Goal: Navigation & Orientation: Find specific page/section

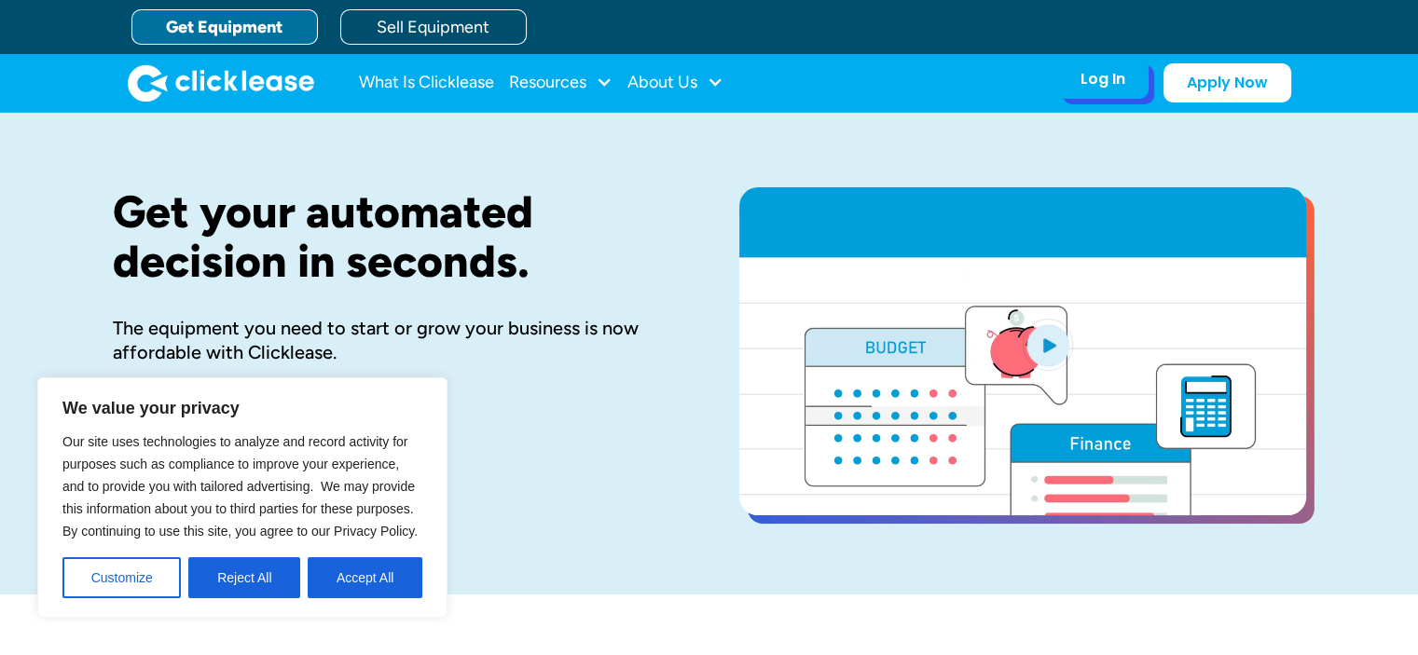
click at [1101, 75] on div "Log In" at bounding box center [1102, 79] width 45 height 19
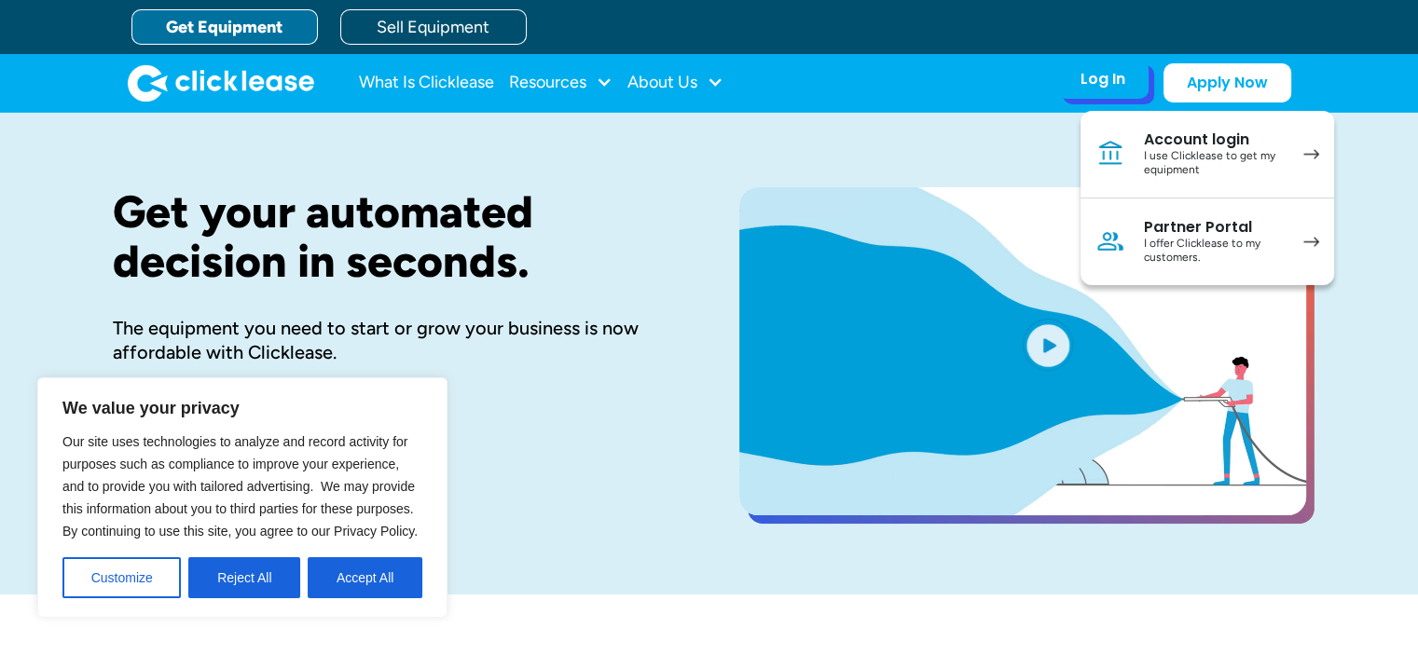
click at [1192, 144] on div "Account login" at bounding box center [1214, 140] width 141 height 19
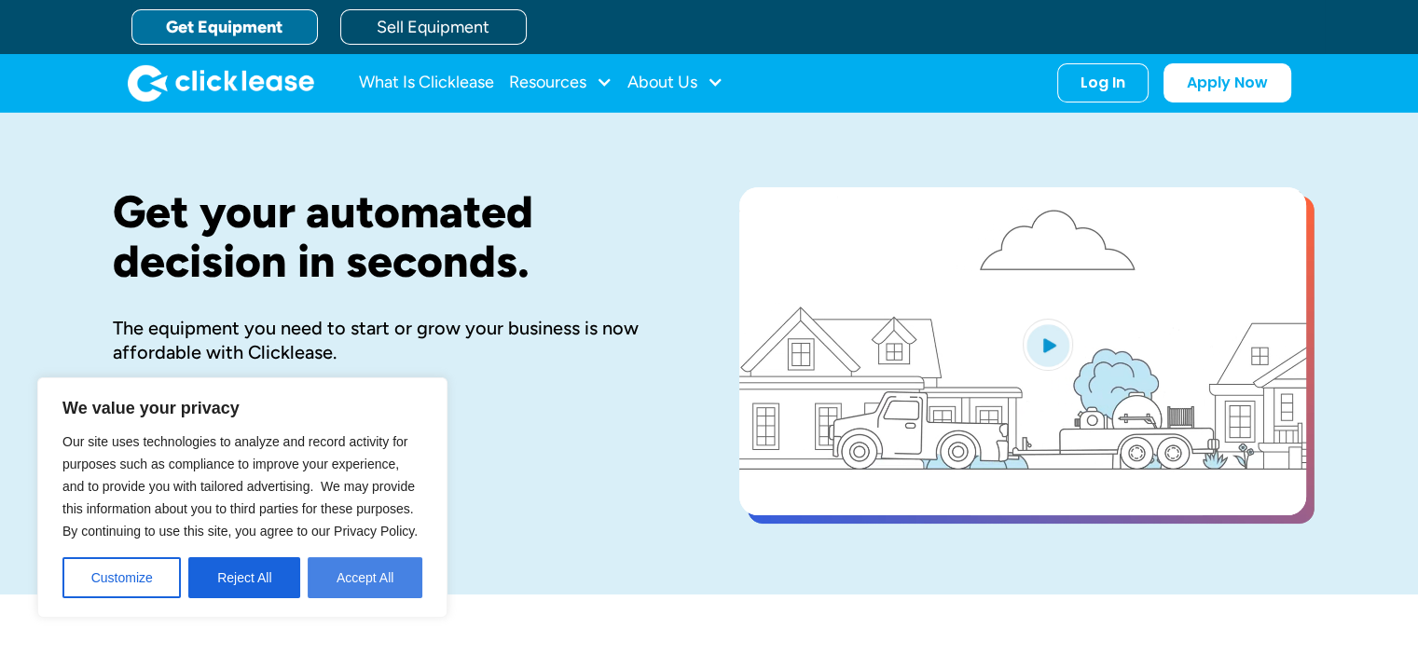
click at [384, 582] on button "Accept All" at bounding box center [365, 577] width 115 height 41
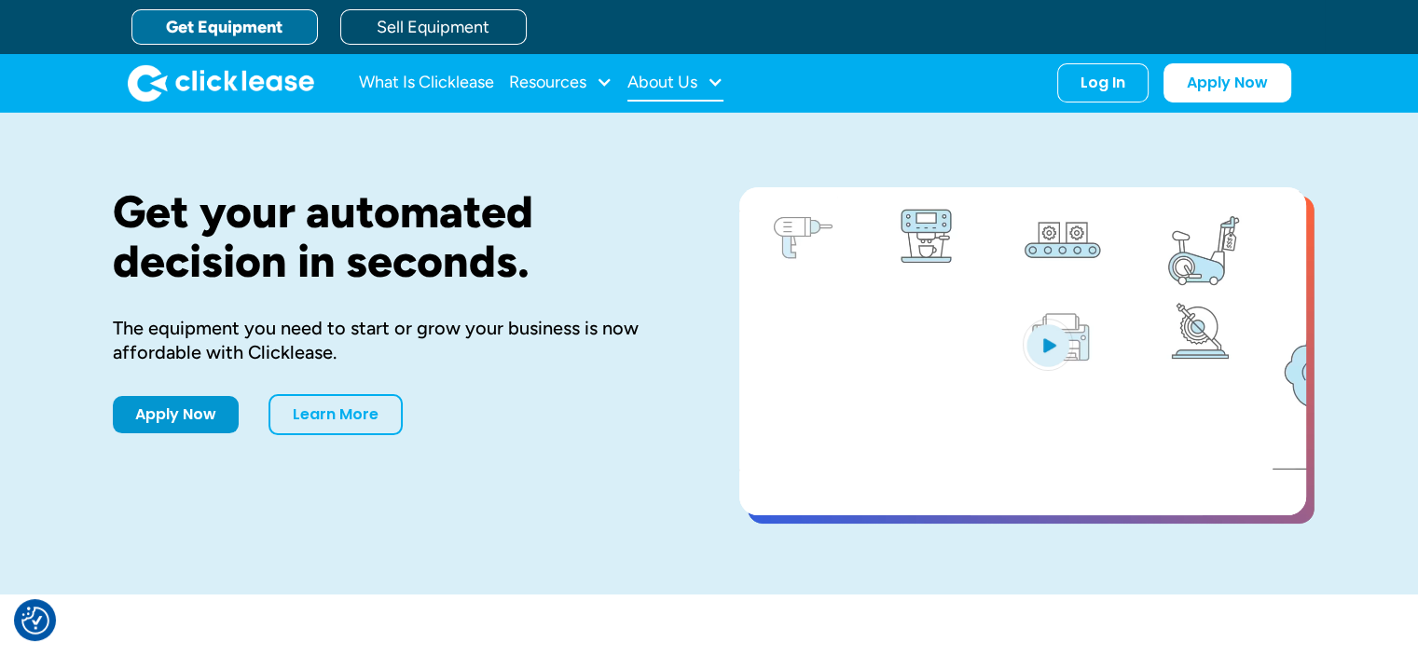
click at [658, 82] on div "About Us" at bounding box center [662, 82] width 70 height 0
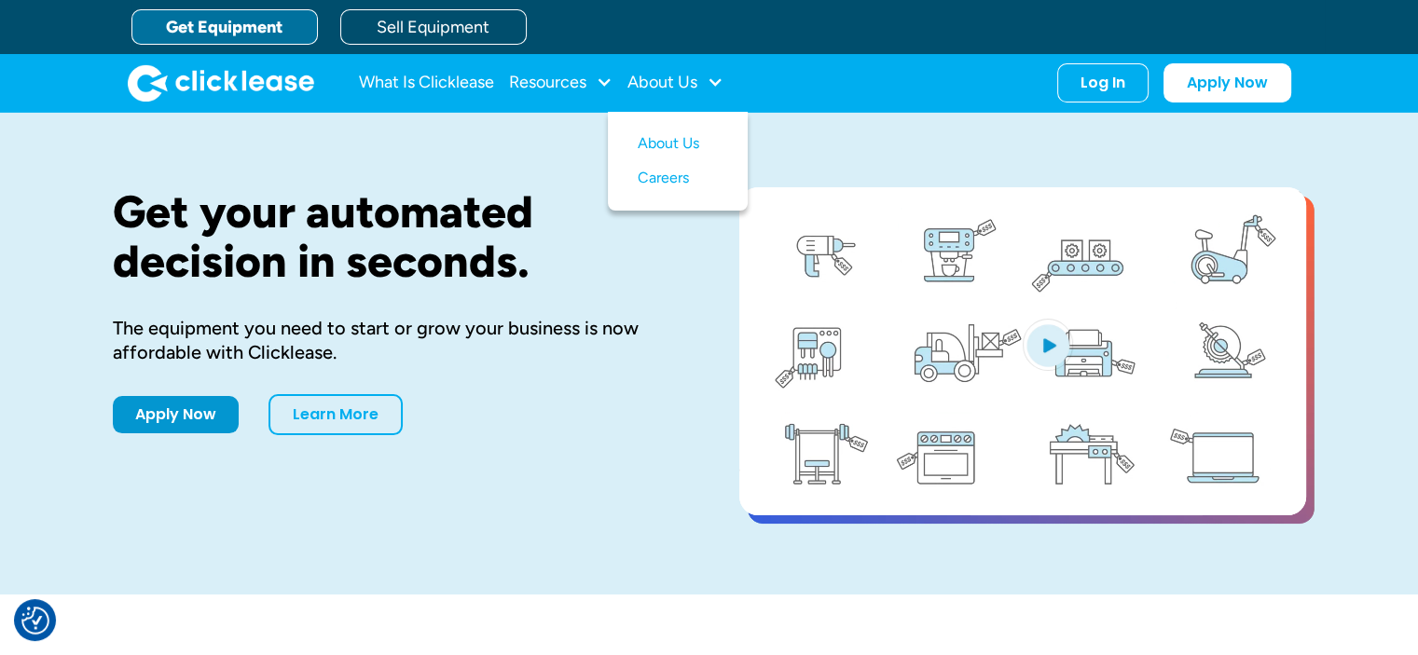
click at [516, 159] on div "Get your automated decision in seconds. The equipment you need to start or grow…" at bounding box center [709, 354] width 1193 height 482
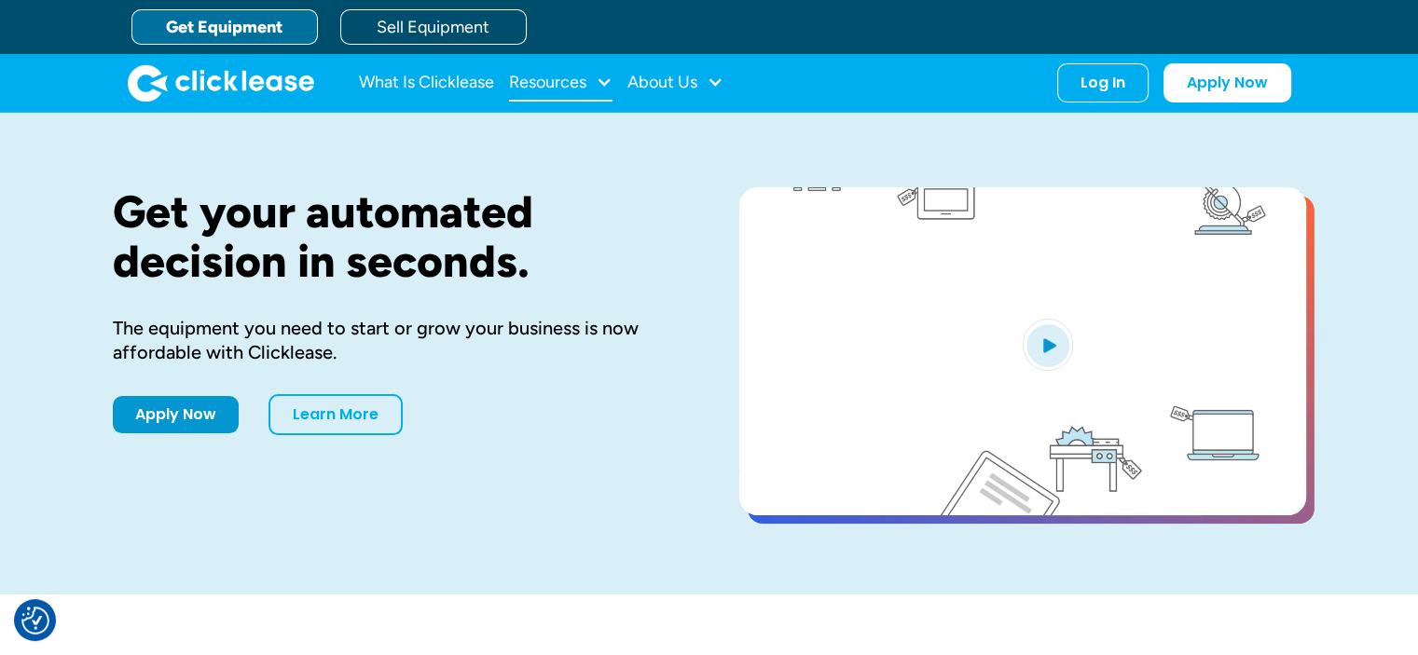
click at [557, 82] on div "Resources" at bounding box center [547, 82] width 77 height 0
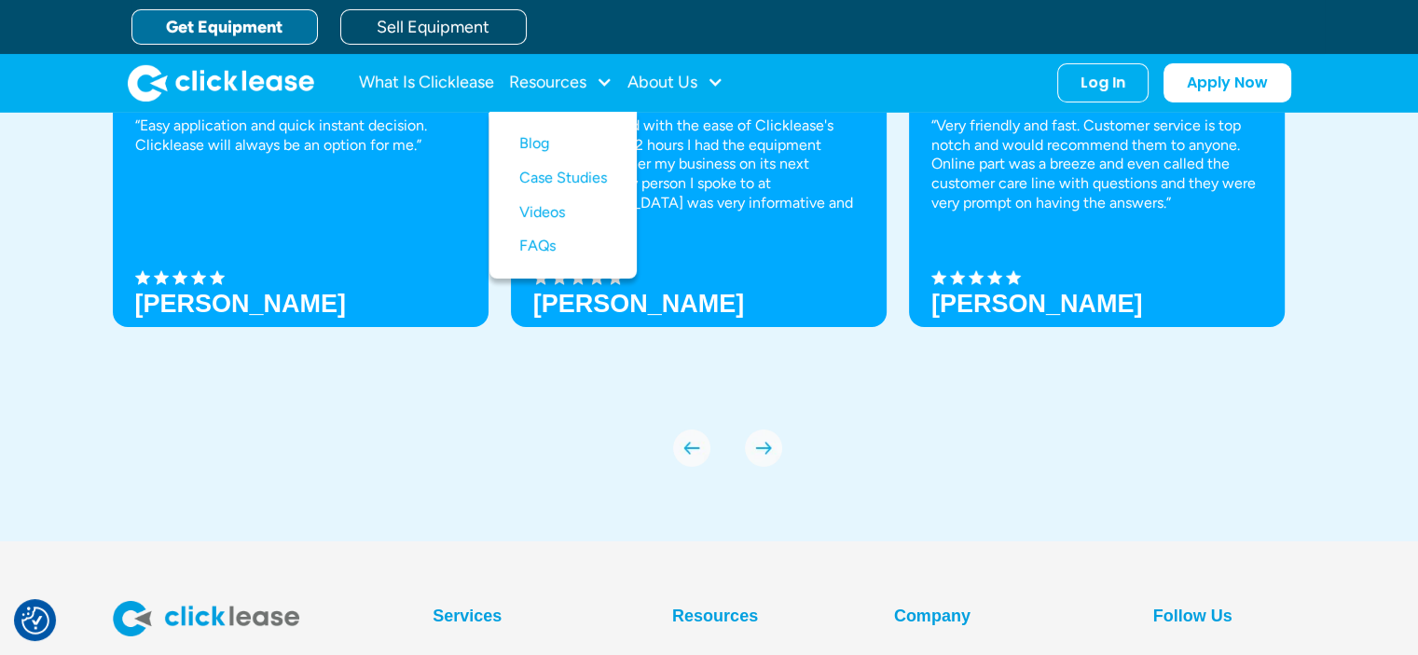
scroll to position [5926, 0]
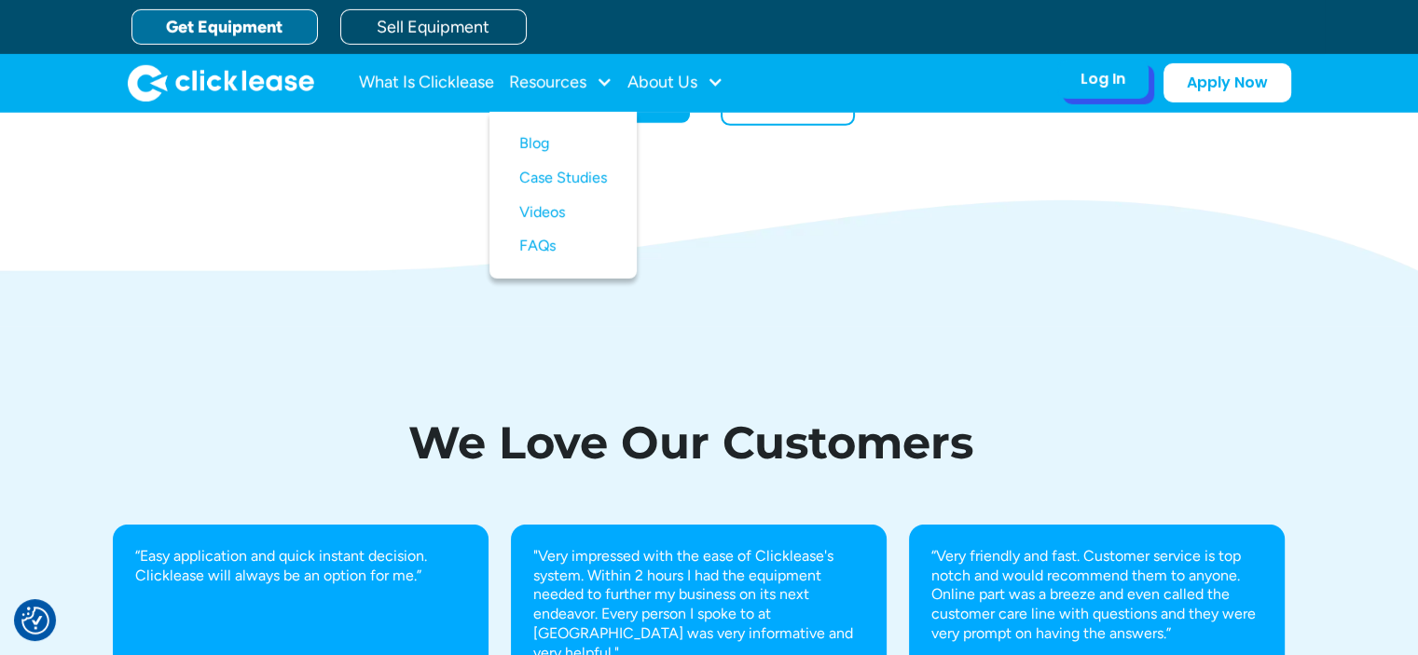
click at [1096, 85] on div "Log In" at bounding box center [1102, 79] width 45 height 19
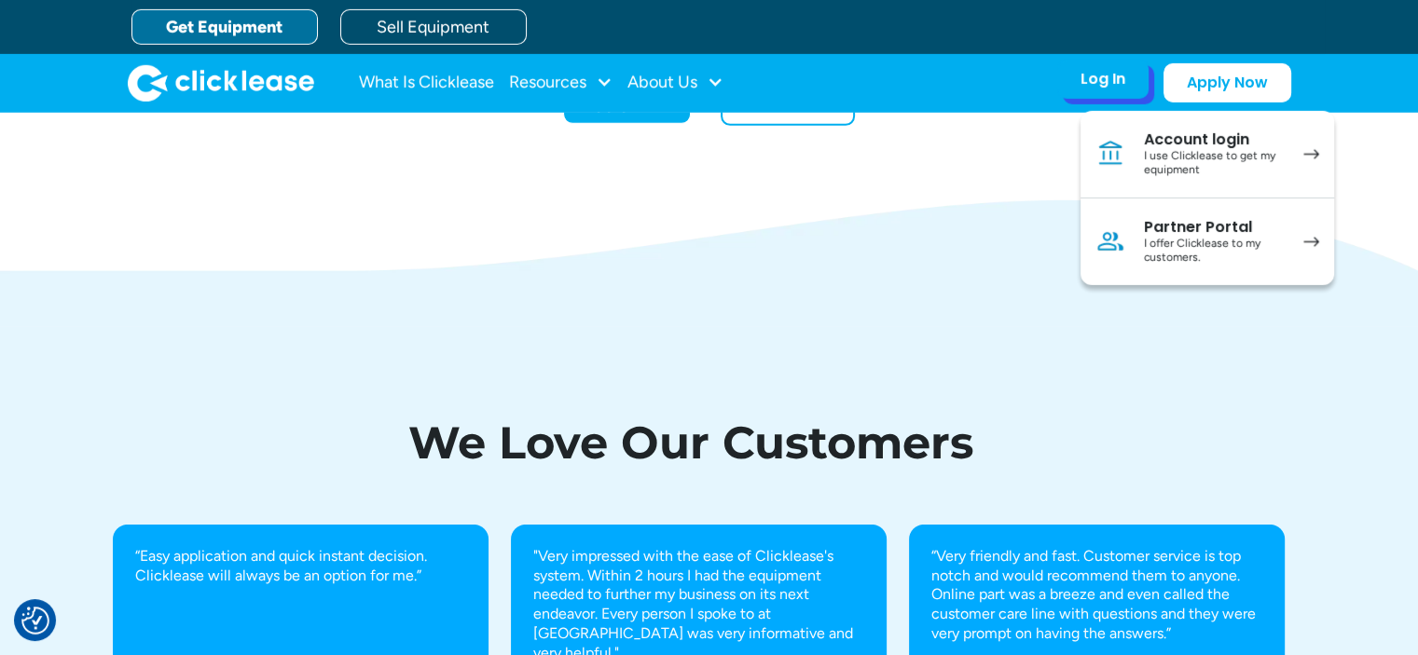
click at [1223, 144] on div "Account login" at bounding box center [1214, 140] width 141 height 19
